Goal: Find specific page/section: Find specific page/section

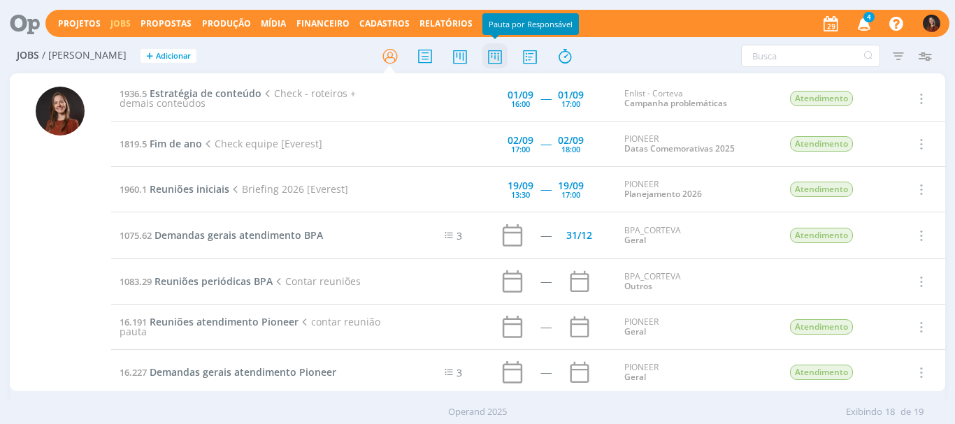
click at [498, 61] on icon at bounding box center [494, 56] width 25 height 27
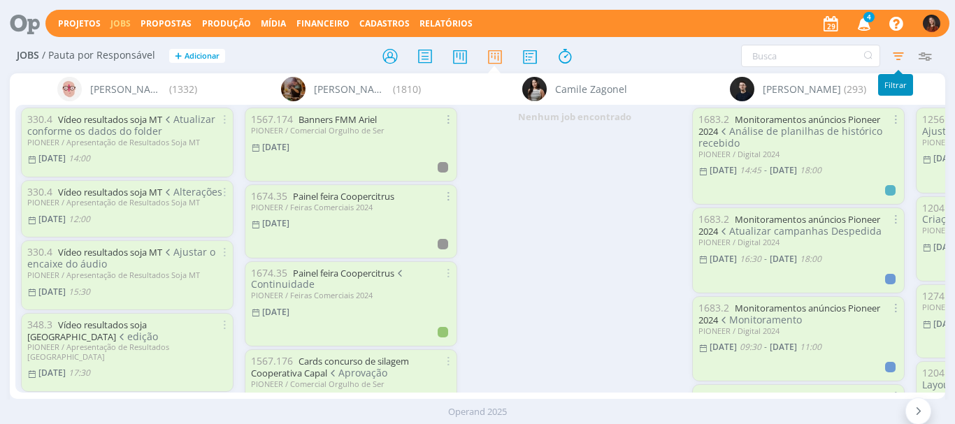
click at [898, 52] on icon "button" at bounding box center [898, 55] width 25 height 25
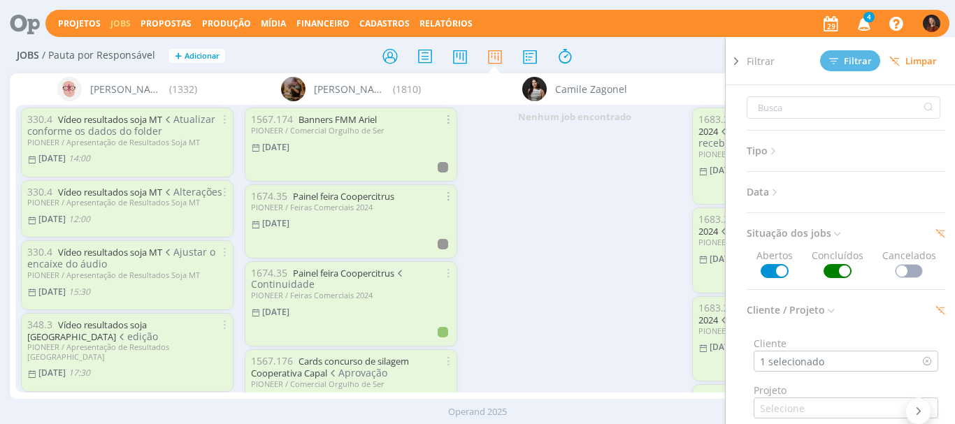
click at [921, 66] on span "Limpar" at bounding box center [913, 61] width 48 height 10
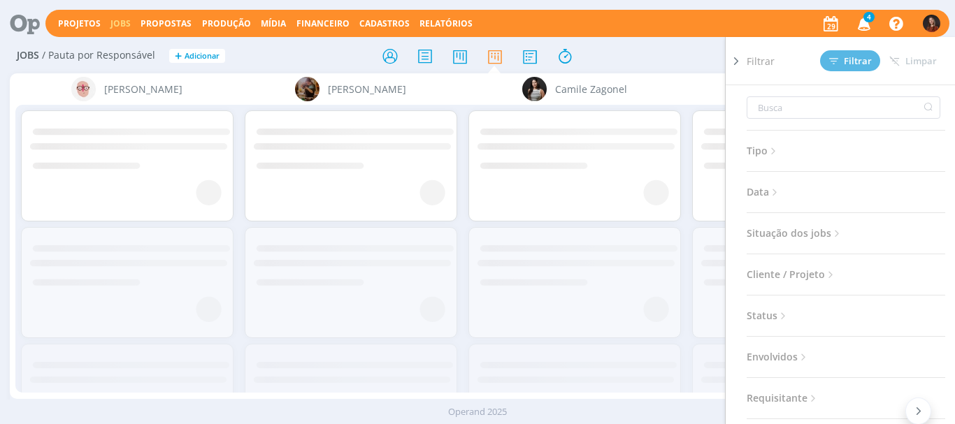
click at [681, 57] on div "Filtrar Filtrar [GEOGRAPHIC_DATA] Tipo Jobs e Tarefas Data Personalizado a Situ…" at bounding box center [789, 56] width 298 height 22
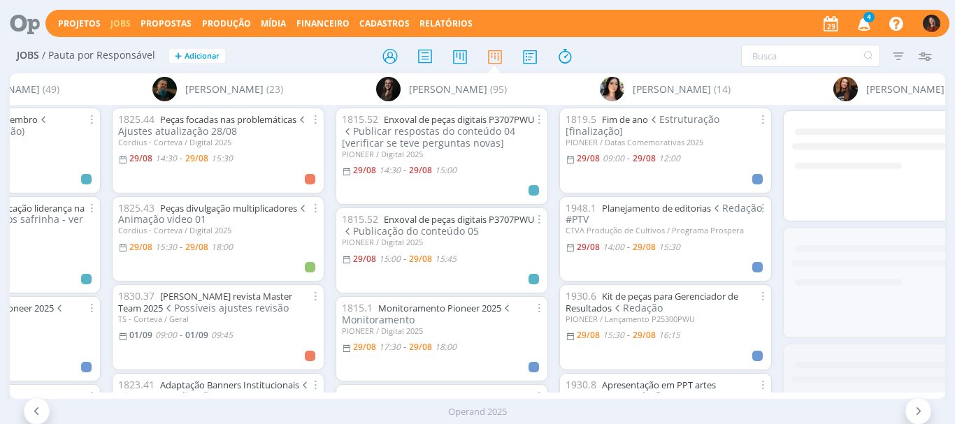
scroll to position [0, 2219]
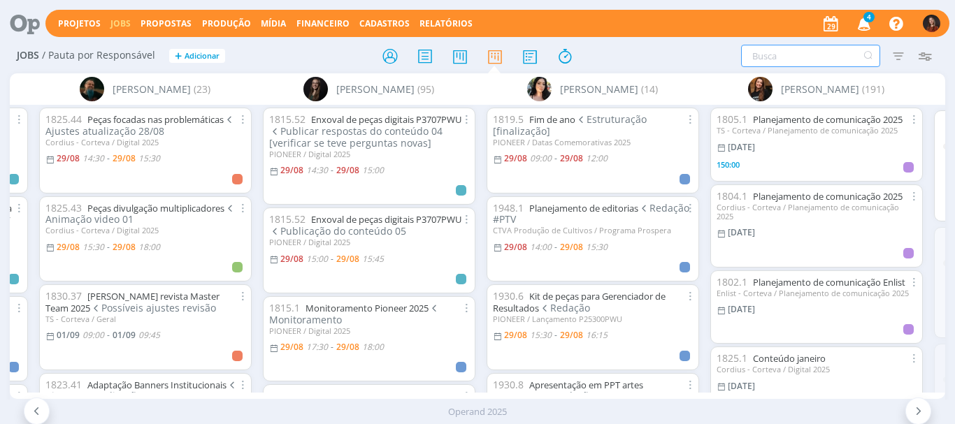
click at [810, 55] on input "text" at bounding box center [810, 56] width 139 height 22
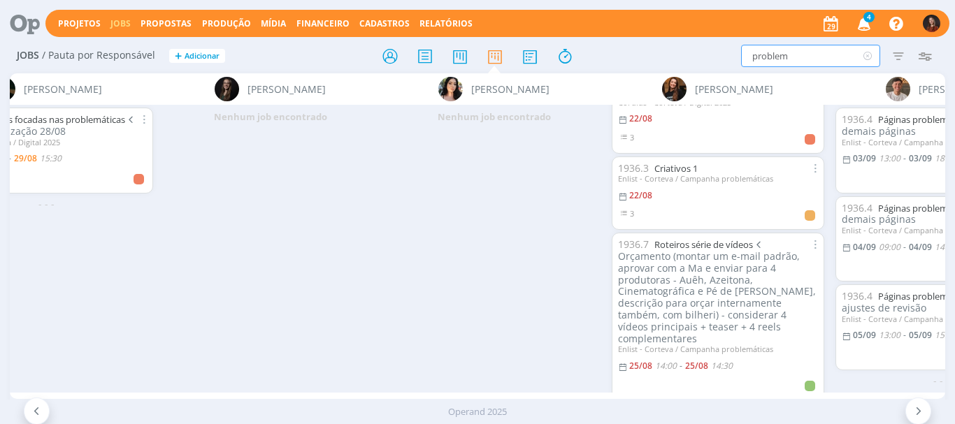
scroll to position [489, 0]
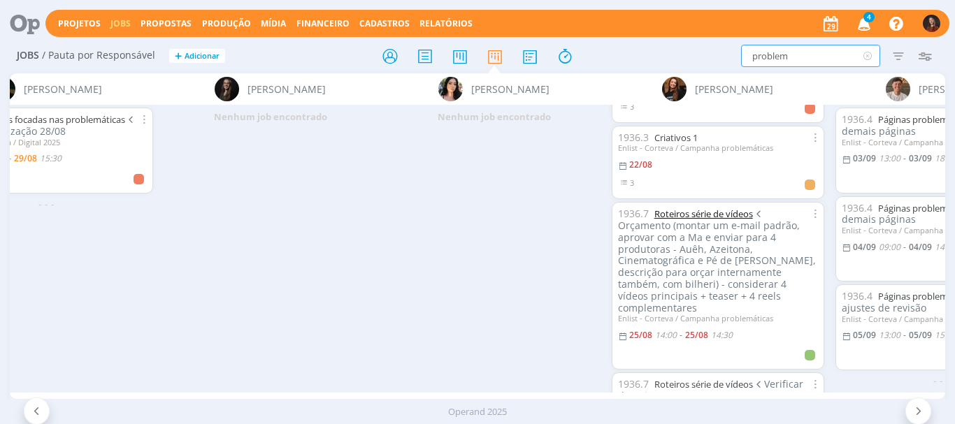
type input "problem"
click at [869, 55] on icon at bounding box center [867, 56] width 17 height 22
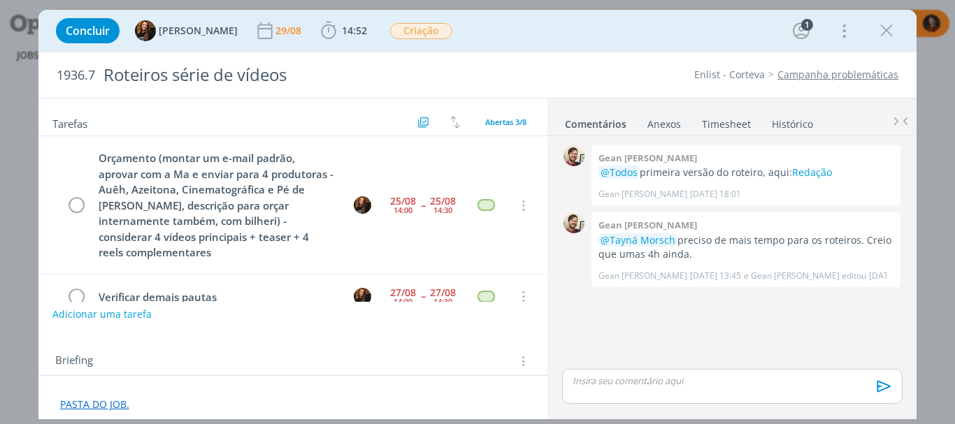
click at [402, 348] on div "Briefing Briefings Predefinidos Versões do Briefing Ver Briefing do Projeto" at bounding box center [293, 357] width 510 height 38
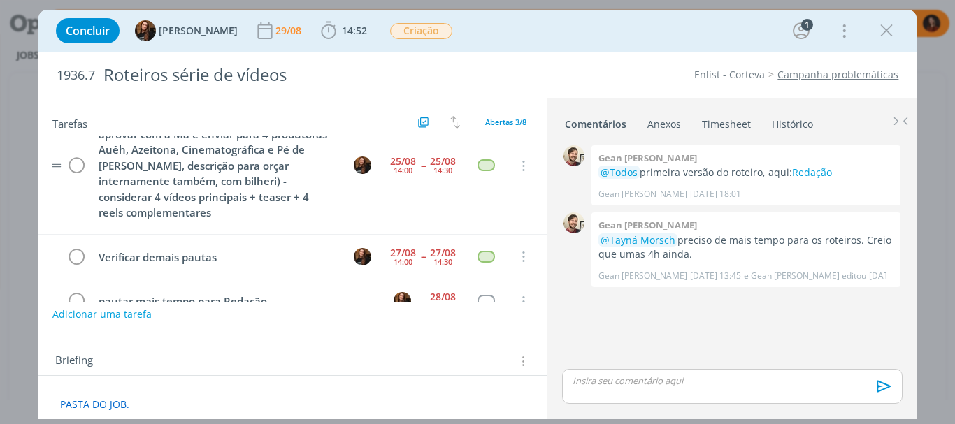
scroll to position [57, 0]
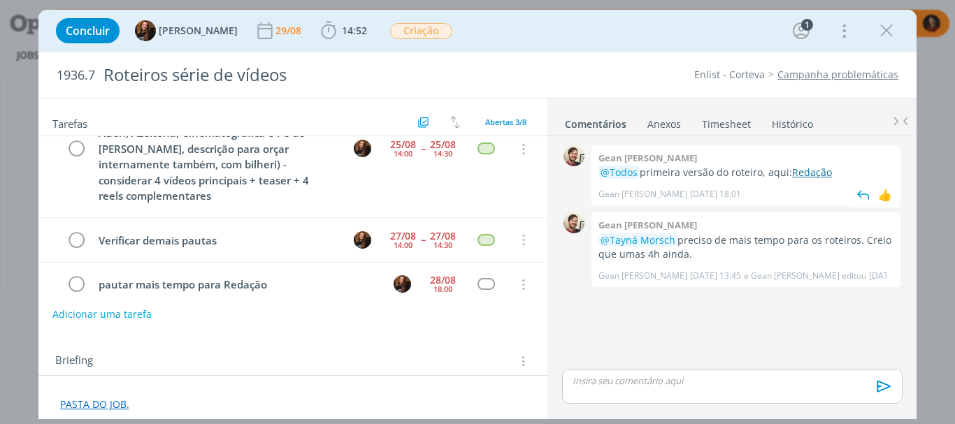
click at [804, 177] on link "Redação" at bounding box center [812, 172] width 40 height 13
